Goal: Information Seeking & Learning: Learn about a topic

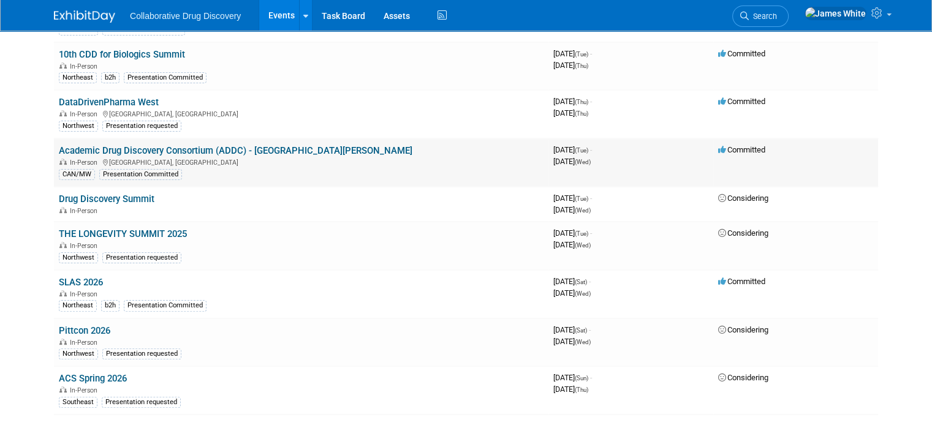
click at [230, 149] on link "Academic Drug Discovery Consortium (ADDC) - [GEOGRAPHIC_DATA][PERSON_NAME]" at bounding box center [236, 150] width 354 height 11
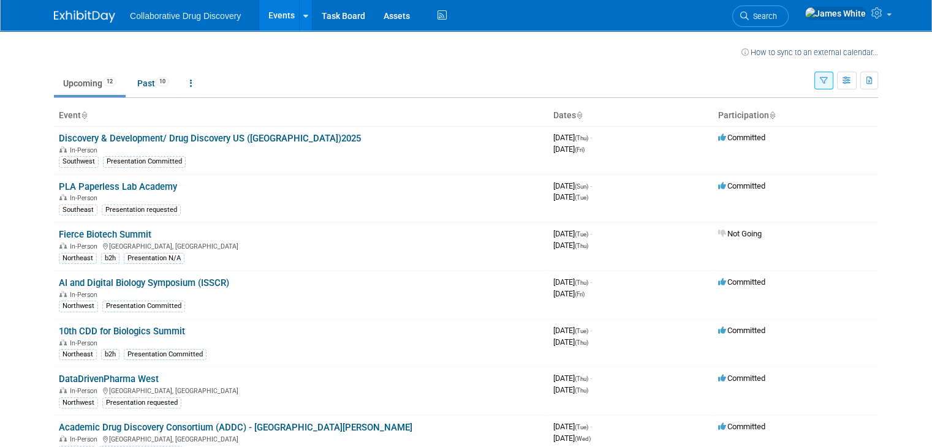
click at [828, 80] on icon "button" at bounding box center [824, 81] width 8 height 8
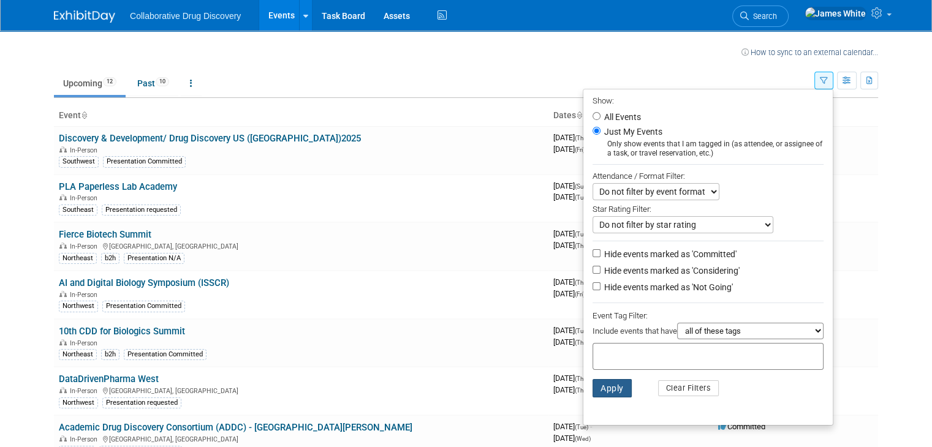
click at [619, 393] on button "Apply" at bounding box center [612, 388] width 39 height 18
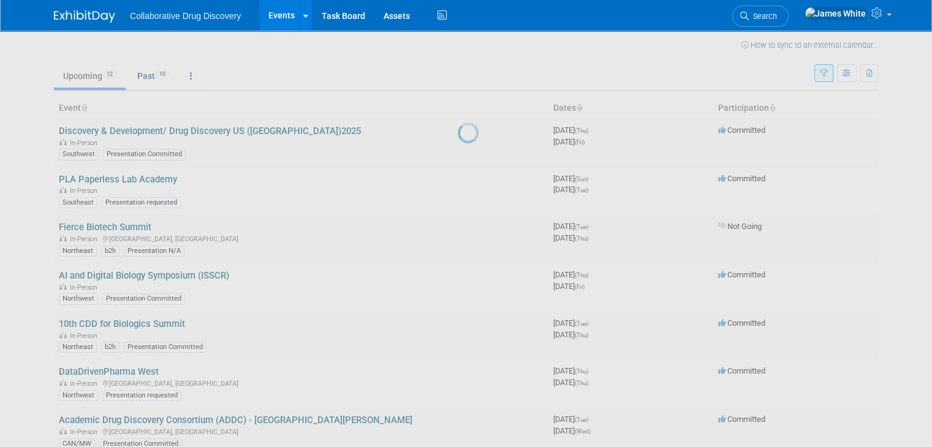
scroll to position [7, 0]
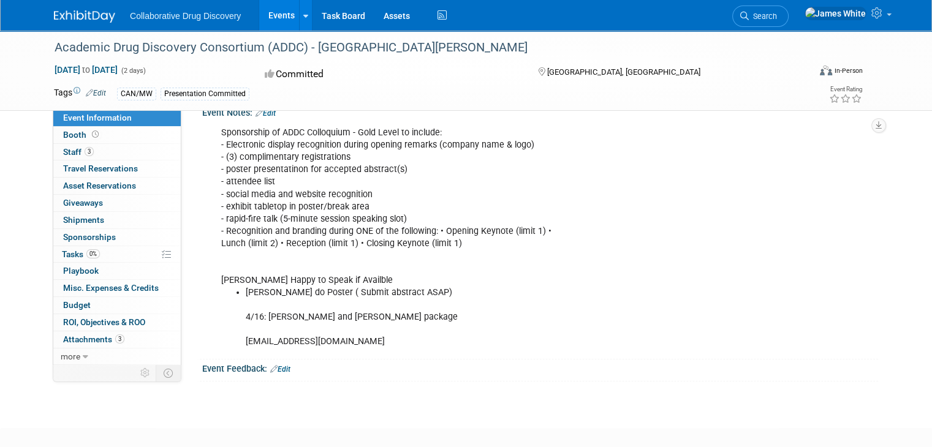
scroll to position [208, 0]
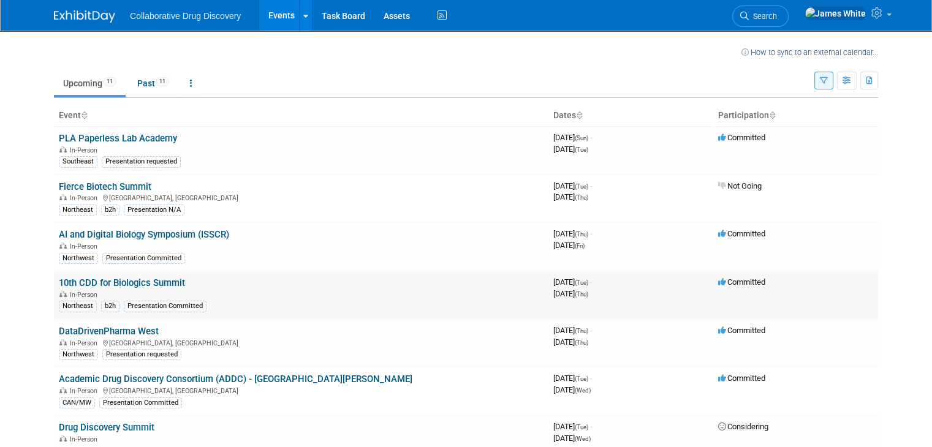
click at [127, 282] on link "10th CDD for Biologics Summit" at bounding box center [122, 283] width 126 height 11
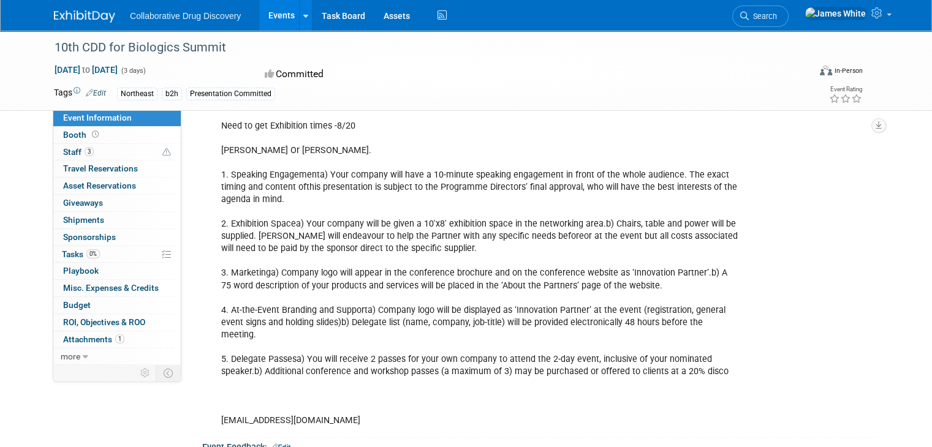
scroll to position [347, 0]
